Goal: Check status

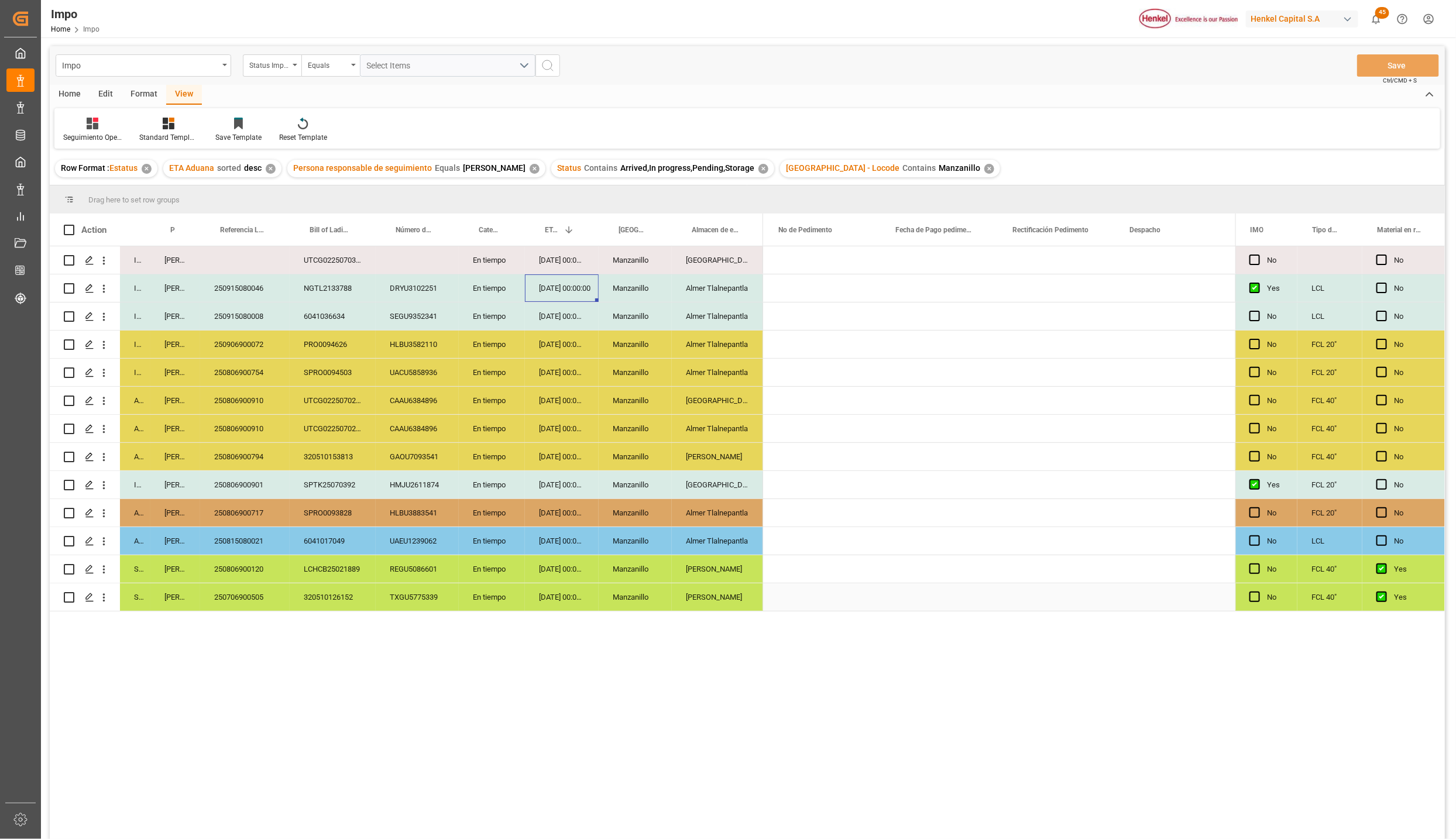
scroll to position [0, 2822]
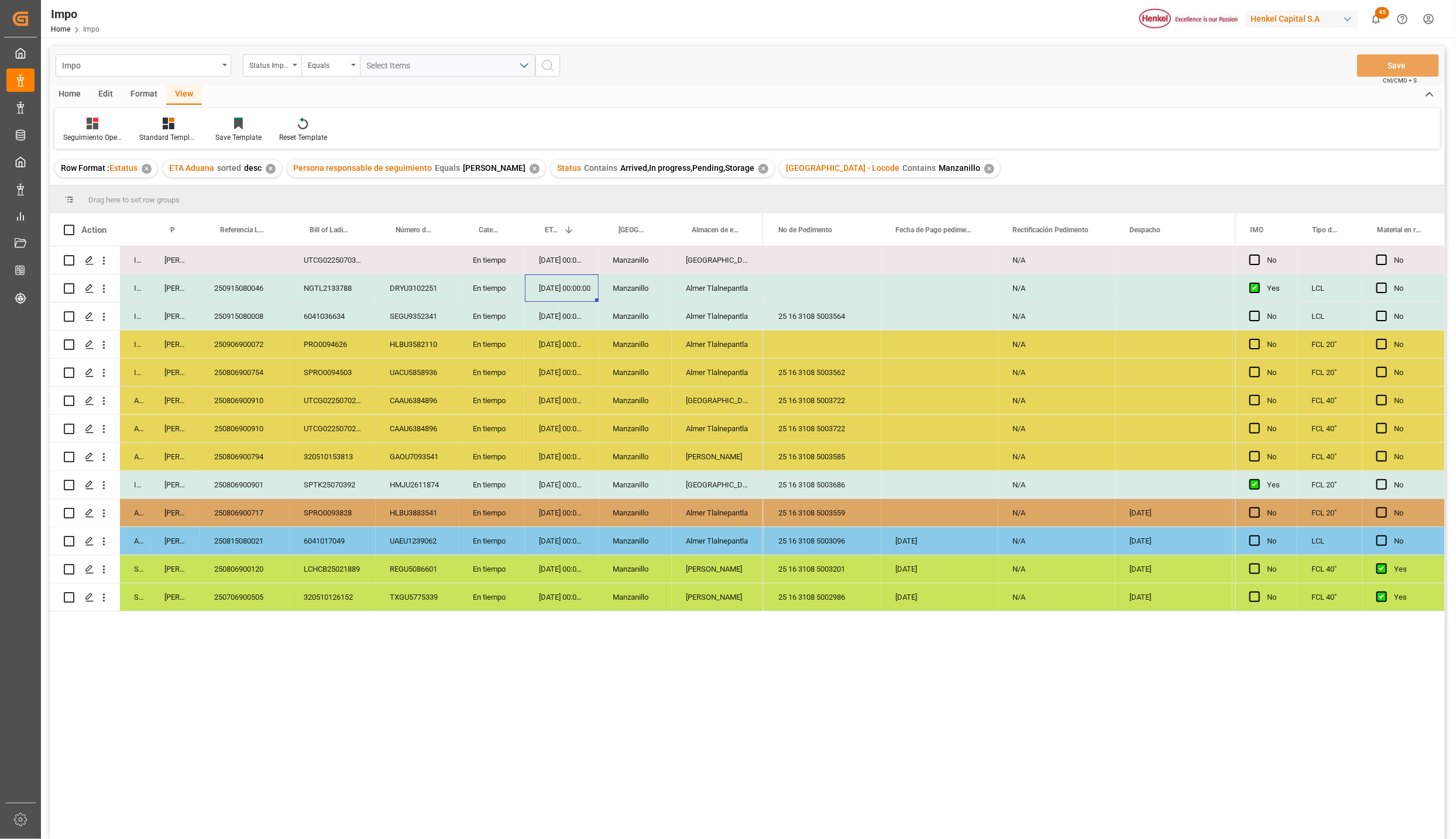
click at [353, 598] on div "320510126152" at bounding box center [332, 597] width 86 height 27
click at [332, 573] on div "LCHCB25021889" at bounding box center [332, 569] width 86 height 27
click at [351, 592] on div "320510126152" at bounding box center [332, 597] width 86 height 27
click at [343, 567] on div "LCHCB25021889" at bounding box center [332, 569] width 86 height 27
click at [257, 539] on div "250815080021" at bounding box center [245, 541] width 90 height 27
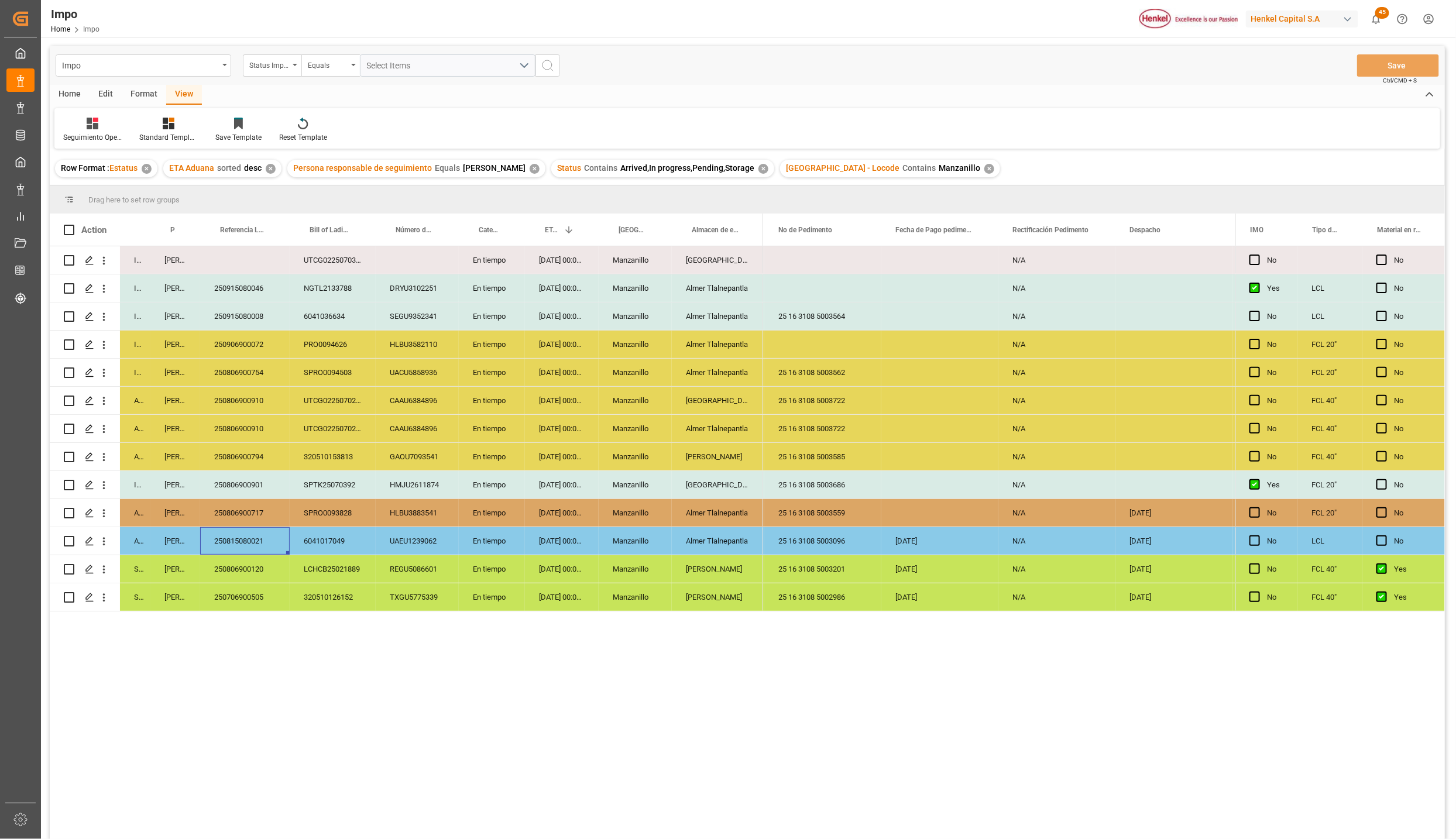
click at [708, 541] on div "Almer Tlalnepantla" at bounding box center [717, 541] width 91 height 27
click at [241, 587] on div "250706900505" at bounding box center [245, 597] width 90 height 27
click at [248, 573] on div "250806900120" at bounding box center [245, 569] width 90 height 27
click at [548, 452] on div "[DATE] 00:00:00" at bounding box center [562, 457] width 74 height 27
click at [313, 533] on div "6041017049" at bounding box center [332, 541] width 86 height 27
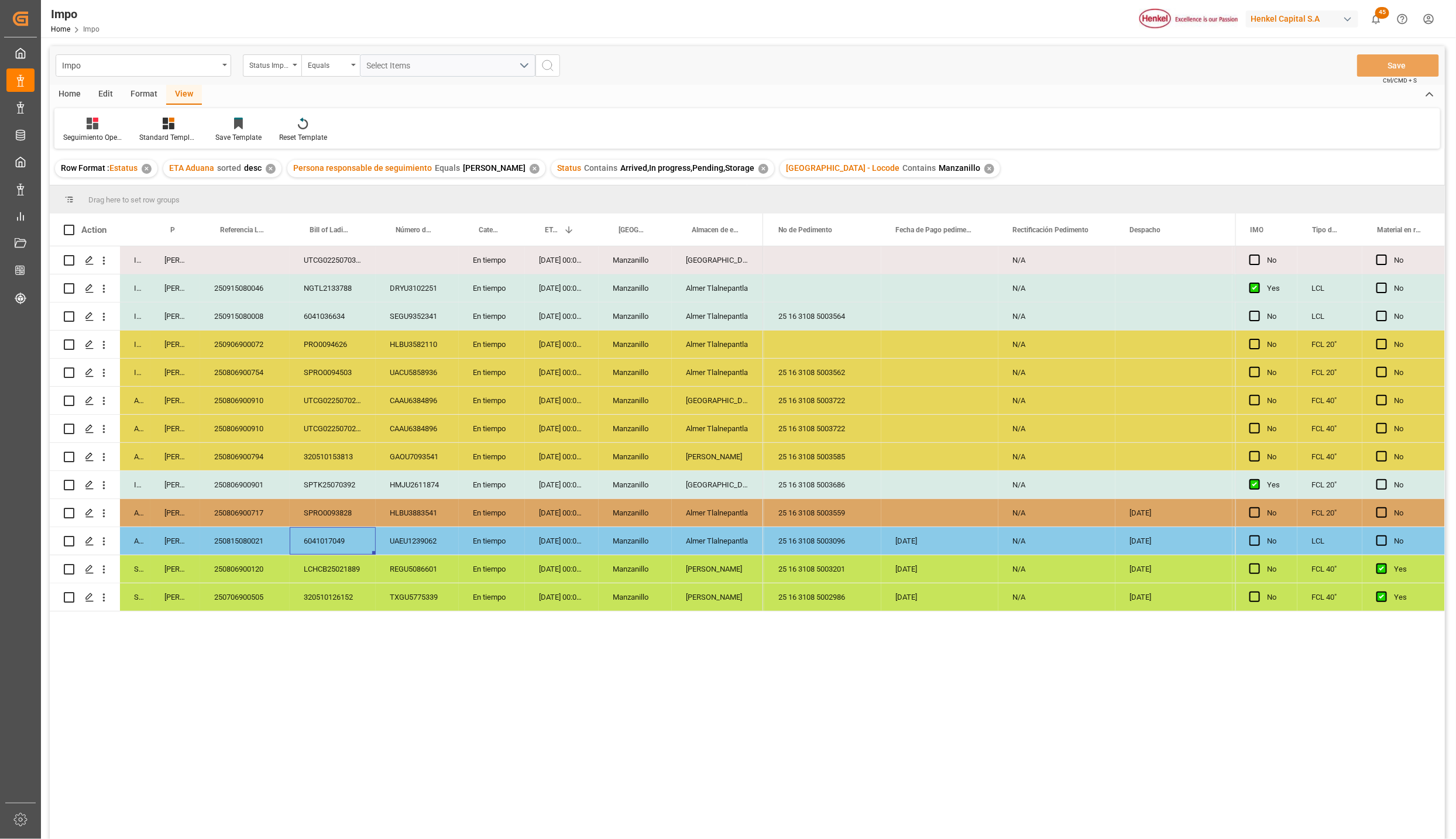
click at [380, 458] on div "GAOU7093541" at bounding box center [418, 457] width 83 height 27
click at [246, 529] on div "250815080021" at bounding box center [245, 541] width 90 height 27
click at [489, 455] on div "En tiempo" at bounding box center [491, 457] width 66 height 27
click at [294, 467] on div "320510153813" at bounding box center [332, 457] width 86 height 27
click at [252, 451] on div "250806900794" at bounding box center [245, 457] width 90 height 27
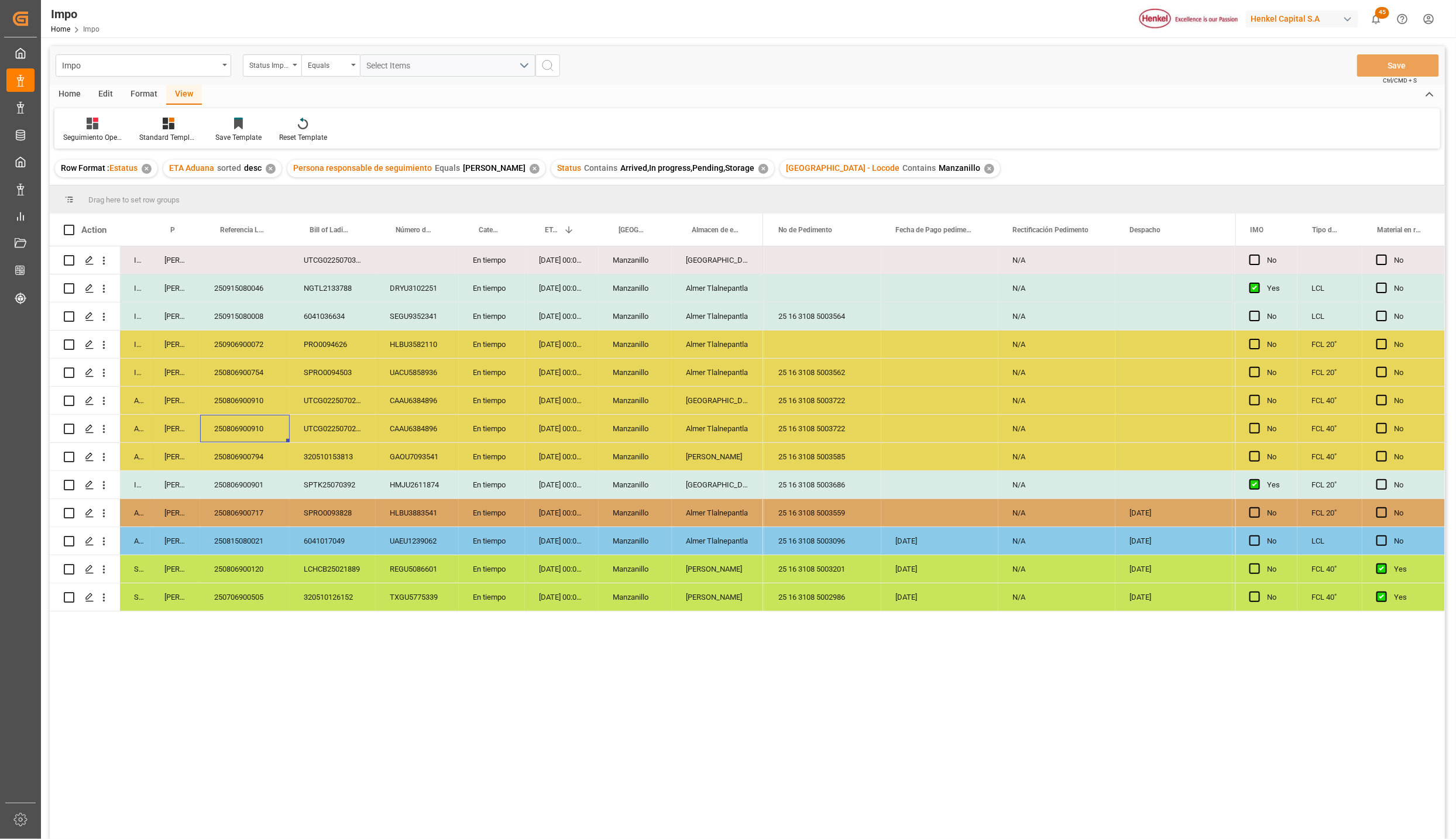
click at [256, 432] on div "250806900910" at bounding box center [245, 429] width 90 height 27
click at [277, 492] on div "250806900901" at bounding box center [245, 485] width 90 height 27
click at [264, 532] on div "250815080021" at bounding box center [245, 541] width 90 height 27
click at [704, 571] on div "[PERSON_NAME]" at bounding box center [717, 569] width 91 height 27
click at [723, 537] on div "Almer Tlalnepantla" at bounding box center [717, 541] width 91 height 27
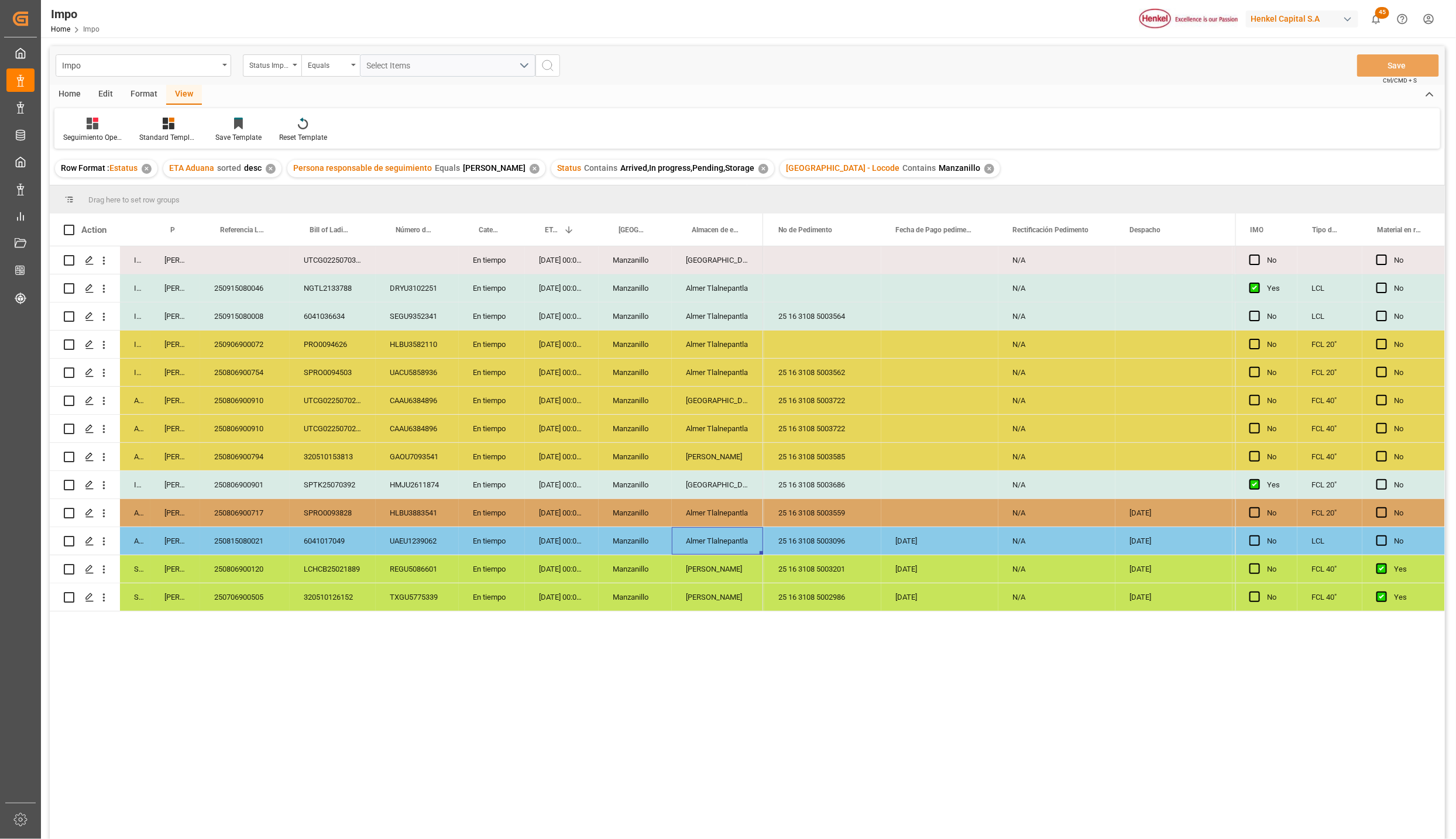
click at [234, 539] on div "250815080021" at bounding box center [245, 541] width 90 height 27
